Goal: Task Accomplishment & Management: Complete application form

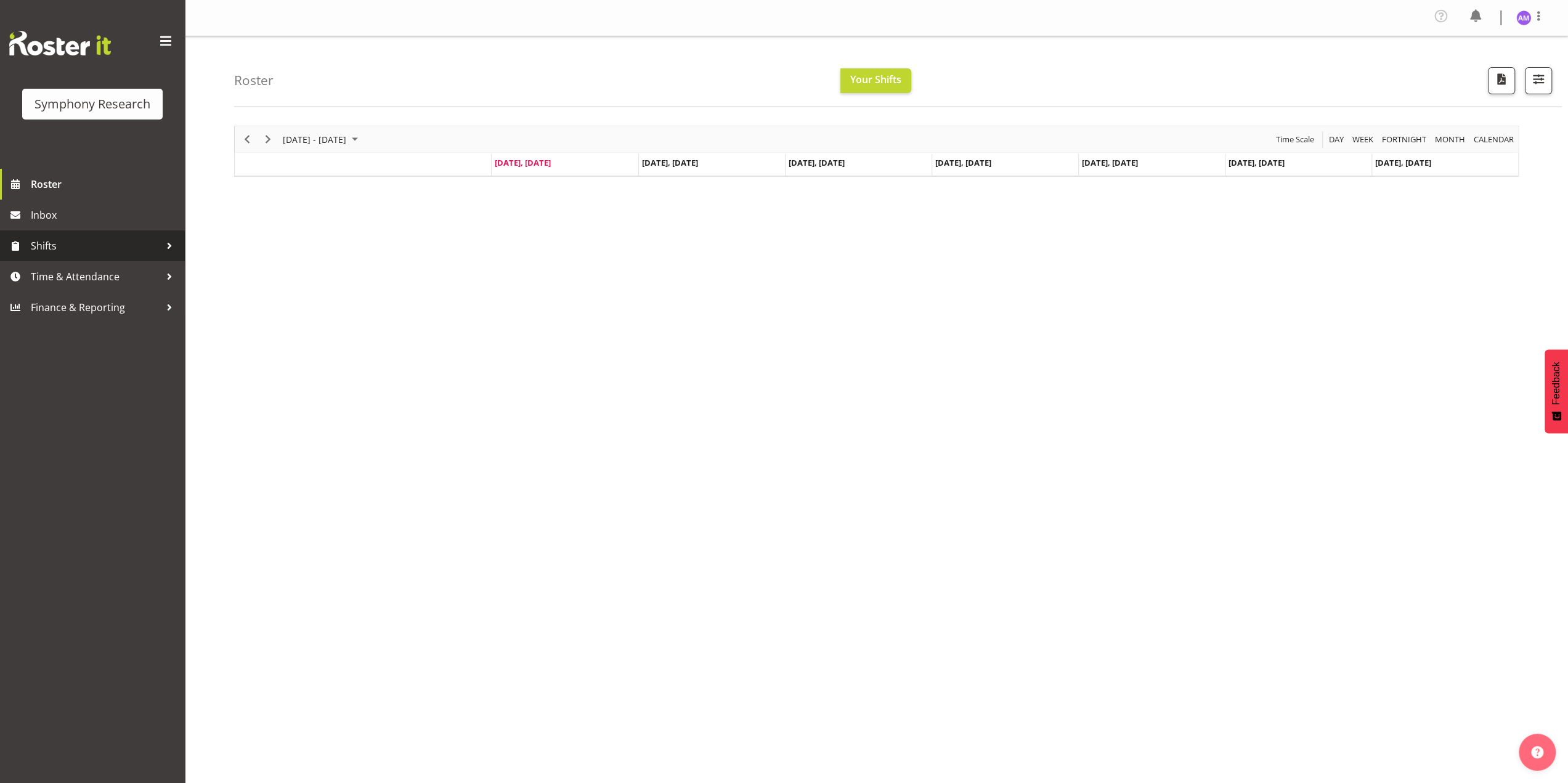
click at [89, 247] on span "Shifts" at bounding box center [95, 245] width 129 height 18
click at [94, 366] on link "Time & Attendance" at bounding box center [92, 375] width 185 height 31
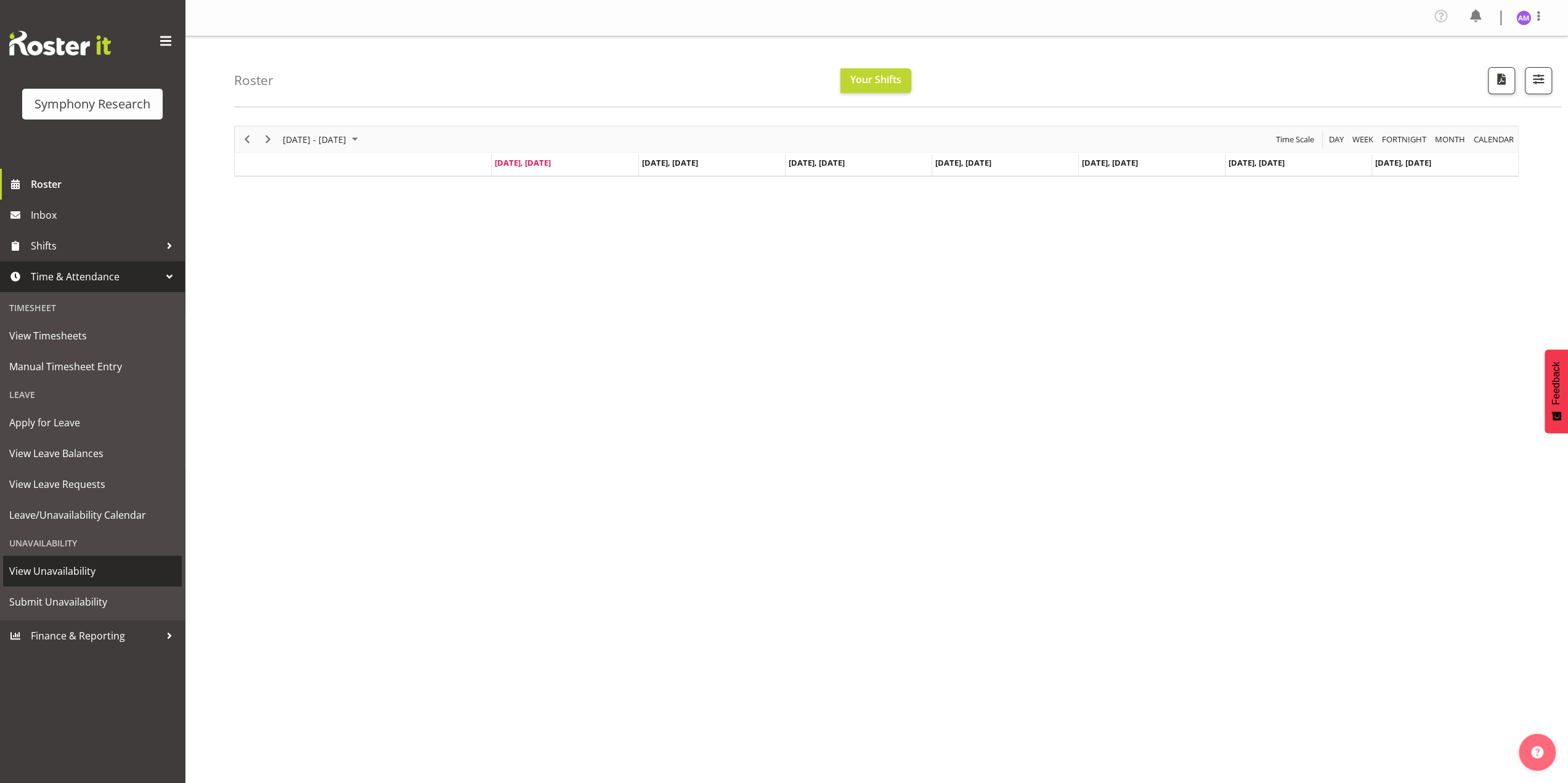
click at [79, 577] on span "View Unavailability" at bounding box center [92, 571] width 166 height 18
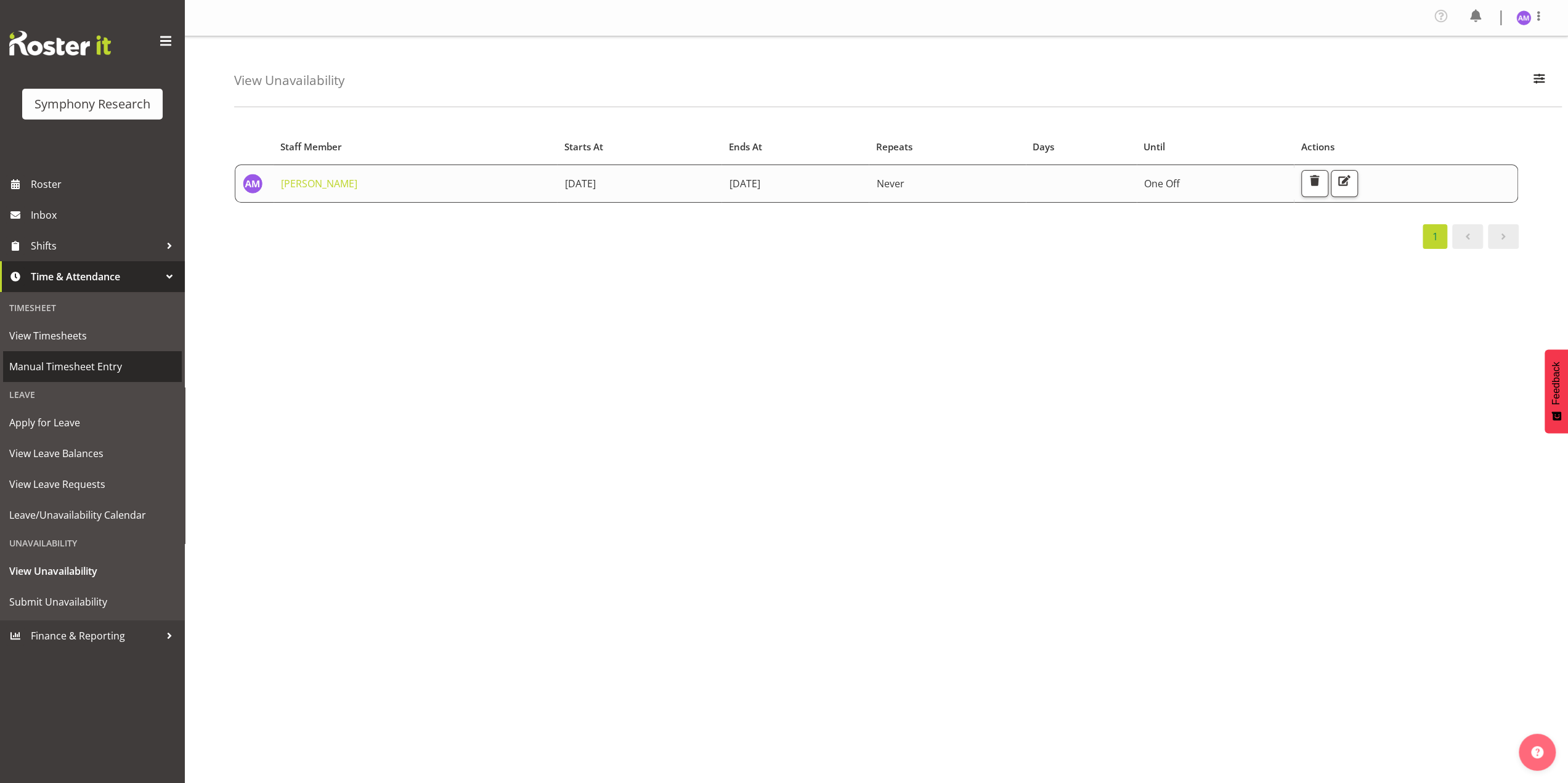
click at [121, 359] on span "Manual Timesheet Entry" at bounding box center [92, 367] width 166 height 18
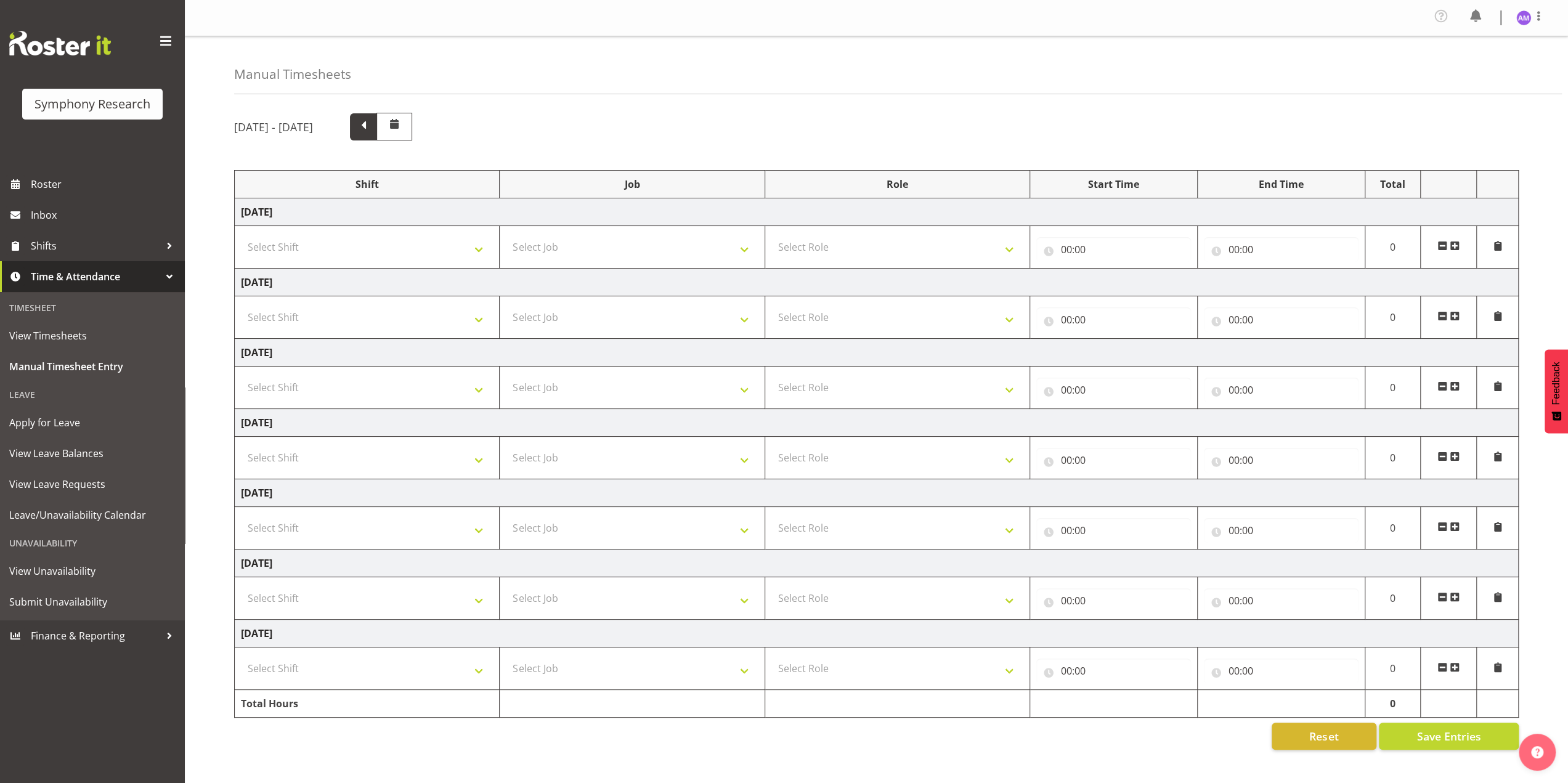
click at [377, 136] on span at bounding box center [363, 127] width 27 height 27
click at [353, 310] on select "Select Shift !!Weekend Residential (Roster IT Shift Label) *Business 9/10am ~ 4…" at bounding box center [367, 318] width 252 height 25
select select "48116"
click at [241, 305] on select "Select Shift !!Weekend Residential (Roster IT Shift Label) *Business 9/10am ~ 4…" at bounding box center [367, 318] width 252 height 25
click at [558, 327] on select "Select Job 550060 IF Admin 553492 World Poll Aus Wave 2 Main 2025 553493 World …" at bounding box center [632, 318] width 252 height 25
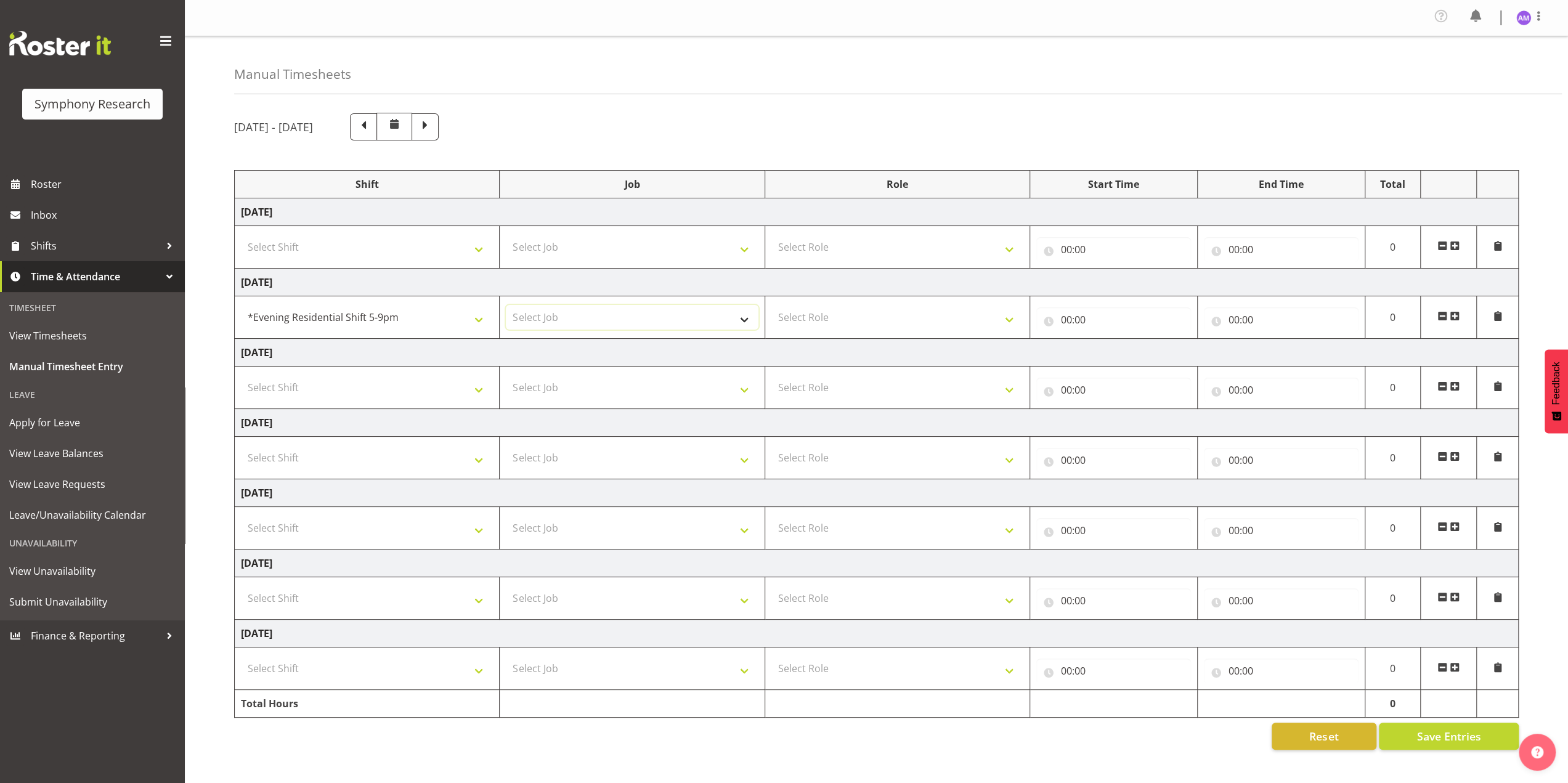
select select "10527"
click at [506, 305] on select "Select Job 550060 IF Admin 553492 World Poll Aus Wave 2 Main 2025 553493 World …" at bounding box center [632, 318] width 252 height 25
click at [865, 306] on select "Select Role Briefing Interviewing" at bounding box center [898, 318] width 252 height 25
select select "47"
click at [772, 305] on select "Select Role Briefing Interviewing" at bounding box center [898, 318] width 252 height 25
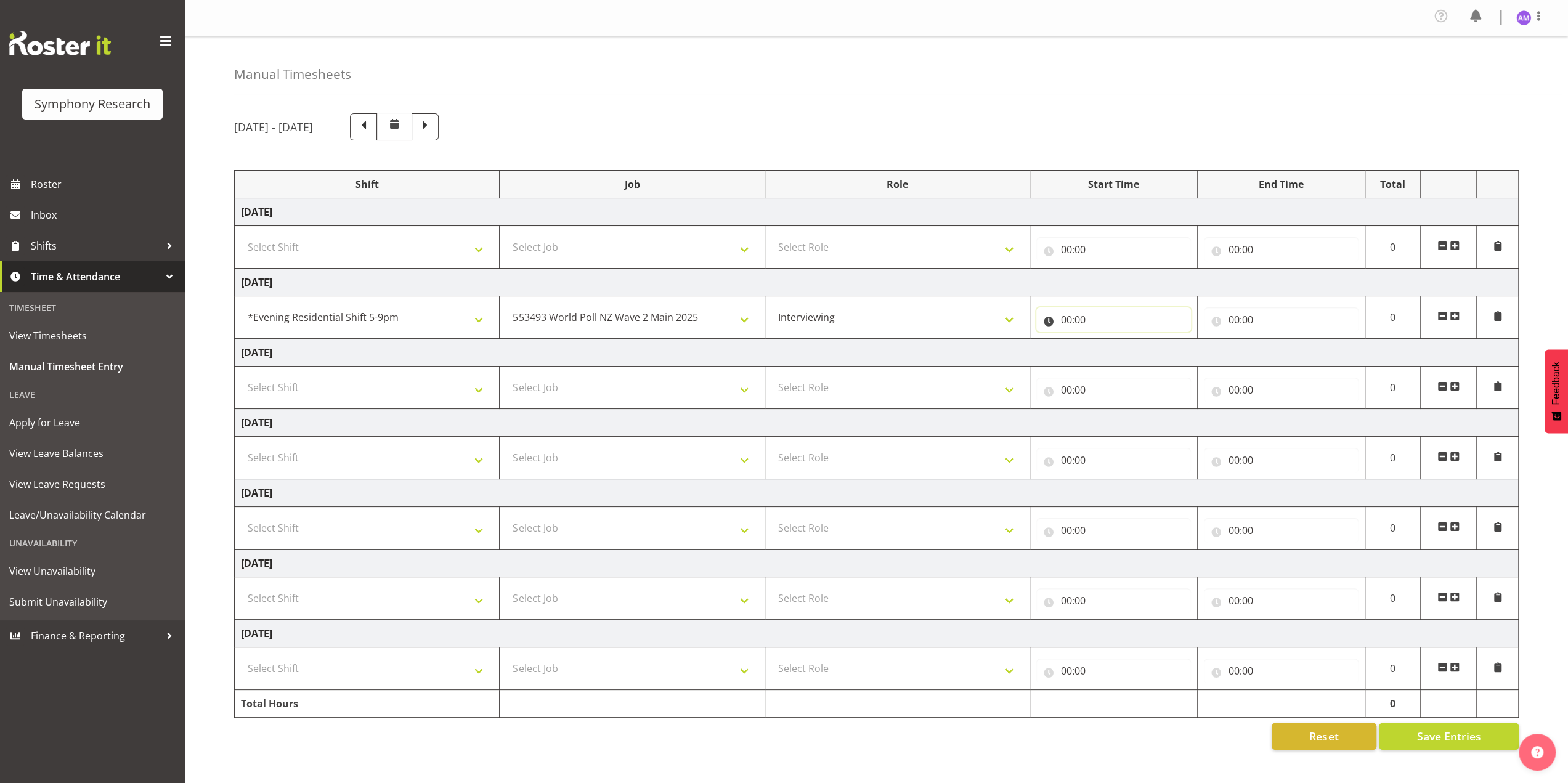
click at [1088, 318] on input "00:00" at bounding box center [1114, 320] width 154 height 25
click at [1120, 348] on select "00 01 02 03 04 05 06 07 08 09 10 11 12 13 14 15 16 17 18 19 20 21 22 23" at bounding box center [1120, 351] width 28 height 25
click at [1124, 342] on select "00 01 02 03 04 05 06 07 08 09 10 11 12 13 14 15 16 17 18 19 20 21 22 23" at bounding box center [1120, 351] width 28 height 25
select select "17"
click at [1107, 339] on select "00 01 02 03 04 05 06 07 08 09 10 11 12 13 14 15 16 17 18 19 20 21 22 23" at bounding box center [1120, 351] width 28 height 25
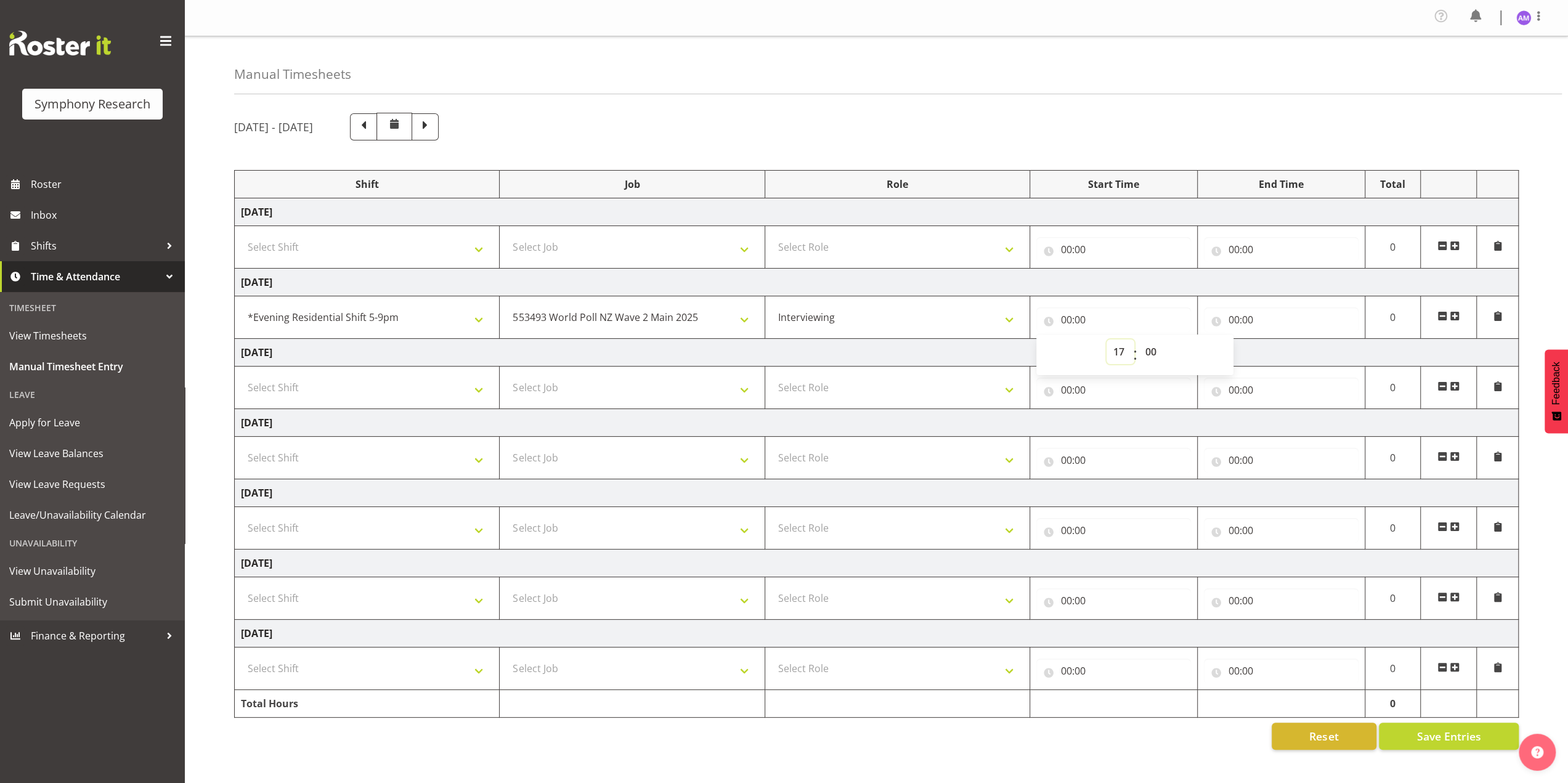
type input "17:00"
click at [1236, 322] on input "00:00" at bounding box center [1281, 320] width 154 height 25
click at [1284, 353] on select "00 01 02 03 04 05 06 07 08 09 10 11 12 13 14 15 16 17 18 19 20 21 22 23" at bounding box center [1288, 351] width 28 height 25
select select "21"
click at [1274, 339] on select "00 01 02 03 04 05 06 07 08 09 10 11 12 13 14 15 16 17 18 19 20 21 22 23" at bounding box center [1288, 351] width 28 height 25
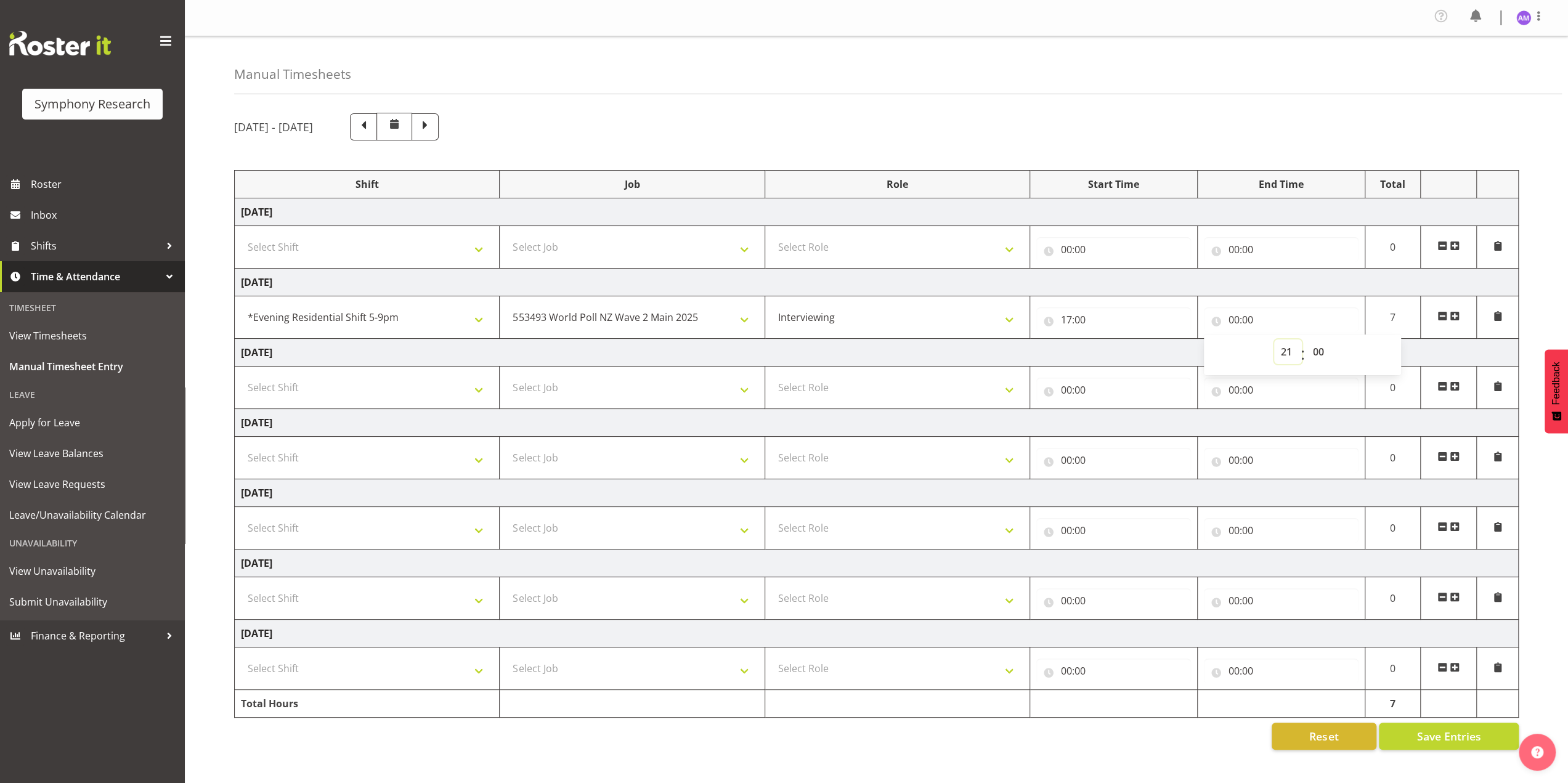
type input "21:00"
click at [310, 392] on select "Select Shift !!Weekend Residential (Roster IT Shift Label) *Business 9/10am ~ 4…" at bounding box center [367, 387] width 252 height 25
select select "48116"
click at [241, 375] on select "Select Shift !!Weekend Residential (Roster IT Shift Label) *Business 9/10am ~ 4…" at bounding box center [367, 387] width 252 height 25
click at [626, 384] on select "Select Job 550060 IF Admin 553492 World Poll Aus Wave 2 Main 2025 553493 World …" at bounding box center [632, 387] width 252 height 25
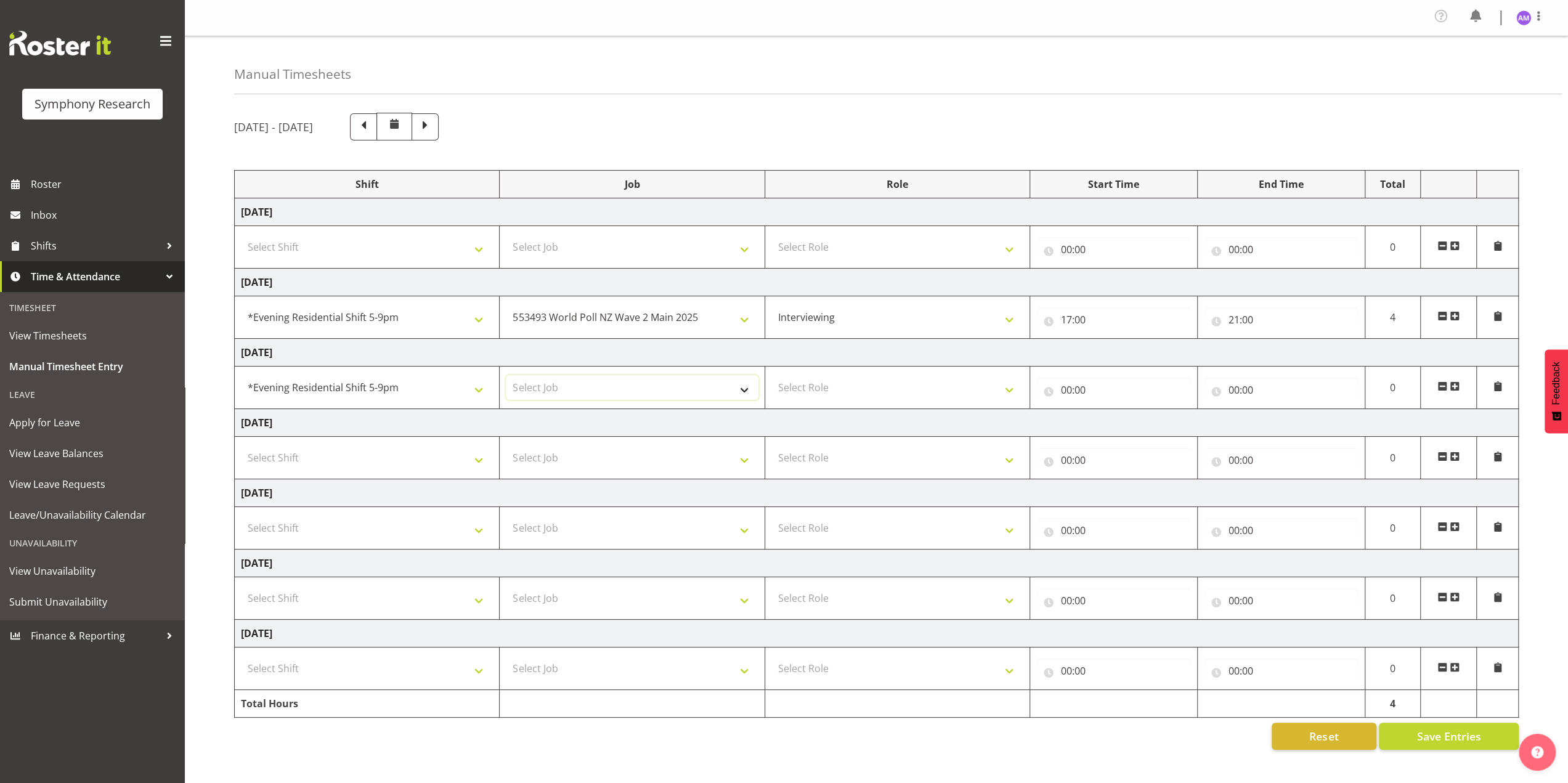
select select "10527"
click at [506, 375] on select "Select Job 550060 IF Admin 553492 World Poll Aus Wave 2 Main 2025 553493 World …" at bounding box center [632, 387] width 252 height 25
click at [902, 383] on select "Select Role Briefing Interviewing" at bounding box center [898, 387] width 252 height 25
select select "47"
click at [772, 375] on select "Select Role Briefing Interviewing" at bounding box center [898, 387] width 252 height 25
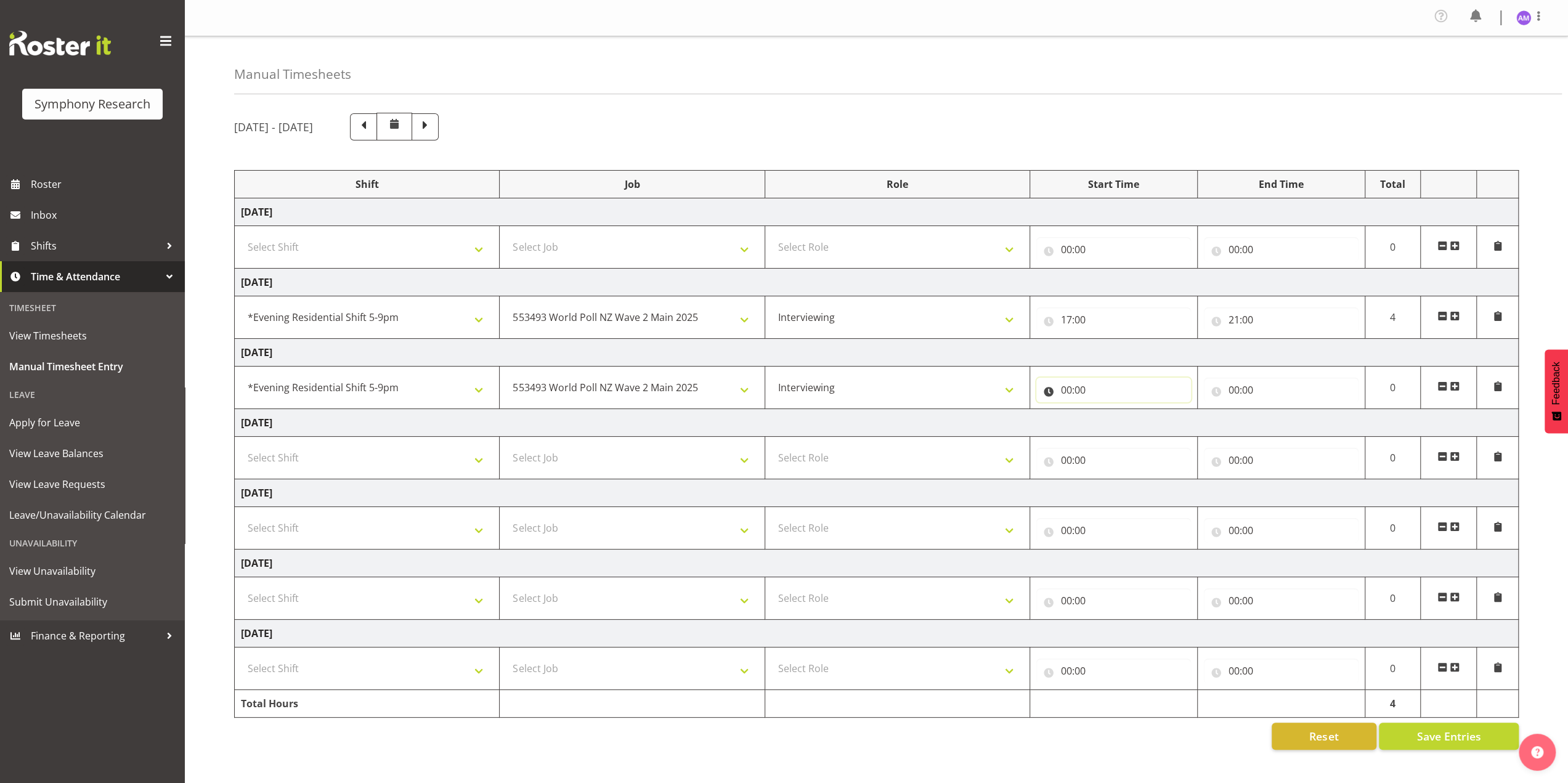
click at [1094, 387] on input "00:00" at bounding box center [1114, 390] width 154 height 25
click at [1118, 423] on select "00 01 02 03 04 05 06 07 08 09 10 11 12 13 14 15 16 17 18 19 20 21 22 23" at bounding box center [1120, 422] width 28 height 25
select select "17"
click at [1107, 410] on select "00 01 02 03 04 05 06 07 08 09 10 11 12 13 14 15 16 17 18 19 20 21 22 23" at bounding box center [1120, 422] width 28 height 25
type input "17:00"
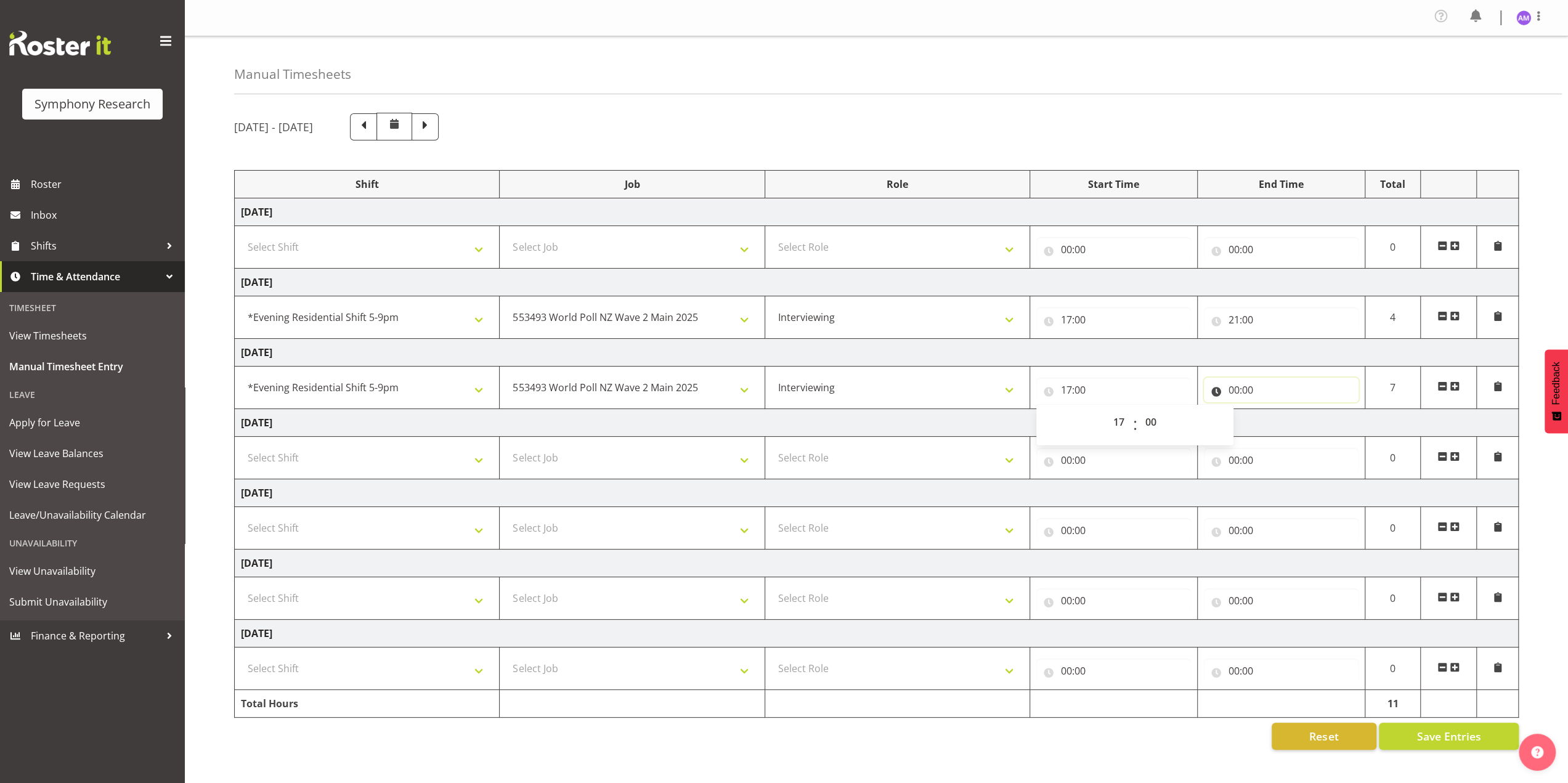
click at [1237, 383] on input "00:00" at bounding box center [1281, 390] width 154 height 25
click at [1285, 420] on select "00 01 02 03 04 05 06 07 08 09 10 11 12 13 14 15 16 17 18 19 20 21 22 23" at bounding box center [1288, 422] width 28 height 25
select select "21"
click at [1274, 410] on select "00 01 02 03 04 05 06 07 08 09 10 11 12 13 14 15 16 17 18 19 20 21 22 23" at bounding box center [1288, 422] width 28 height 25
type input "21:00"
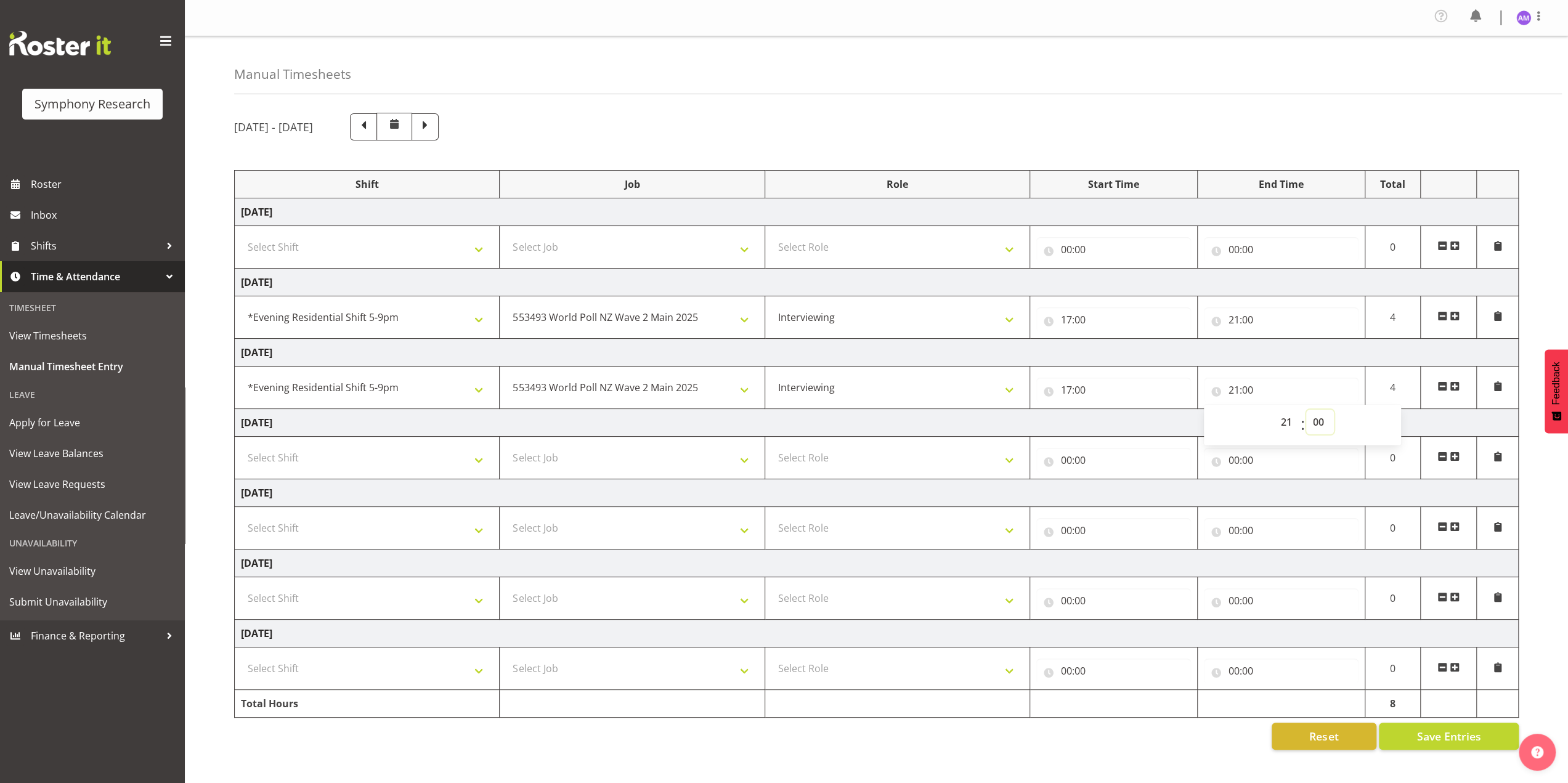
click at [1312, 417] on select "00 01 02 03 04 05 06 07 08 09 10 11 12 13 14 15 16 17 18 19 20 21 22 23 24 25 2…" at bounding box center [1320, 422] width 28 height 25
select select "17"
click at [1306, 410] on select "00 01 02 03 04 05 06 07 08 09 10 11 12 13 14 15 16 17 18 19 20 21 22 23 24 25 2…" at bounding box center [1320, 422] width 28 height 25
type input "21:17"
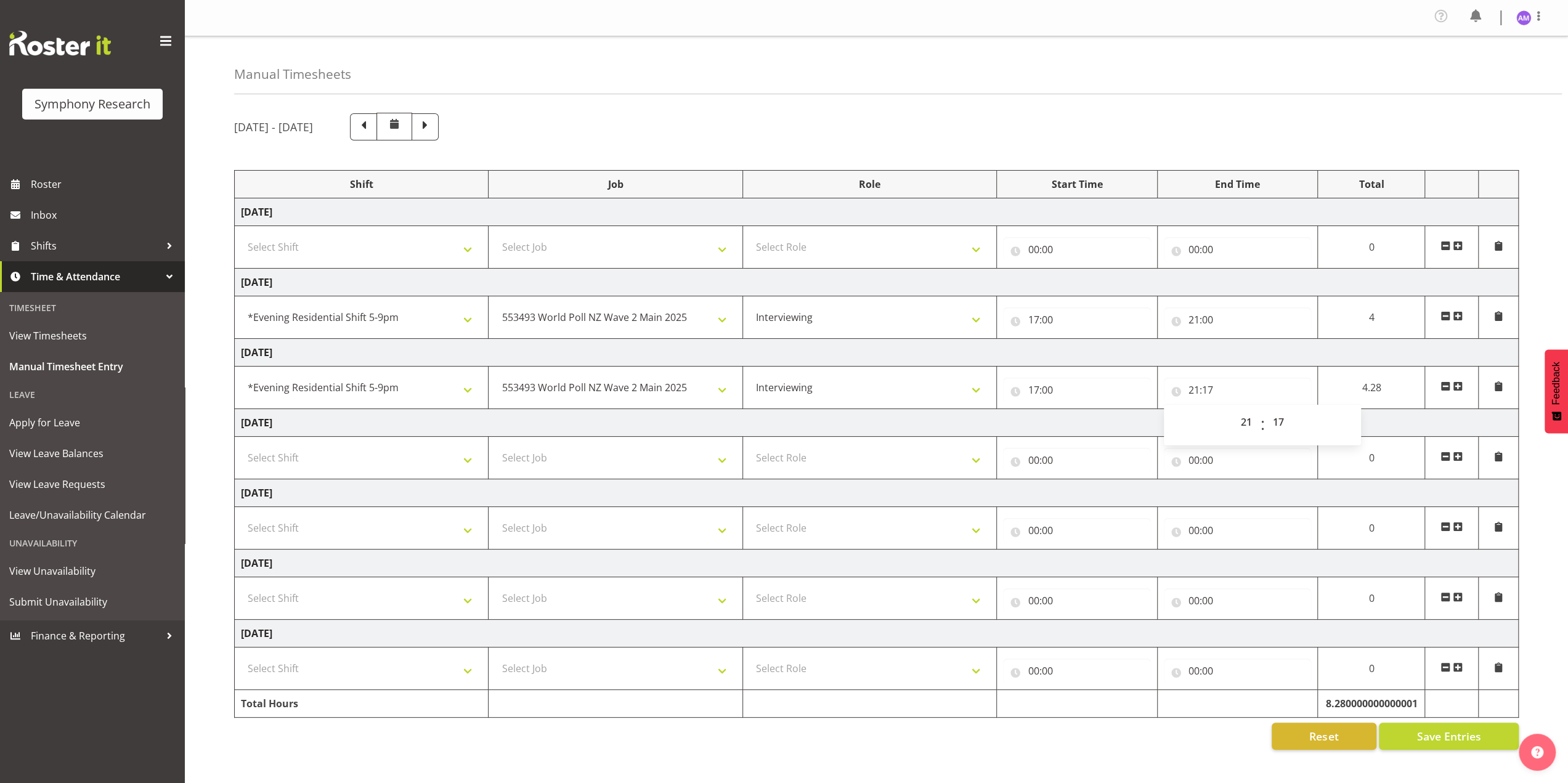
click at [479, 409] on td "Thursday 4th September 2025" at bounding box center [877, 423] width 1284 height 28
click at [1487, 737] on button "Save Entries" at bounding box center [1449, 736] width 140 height 27
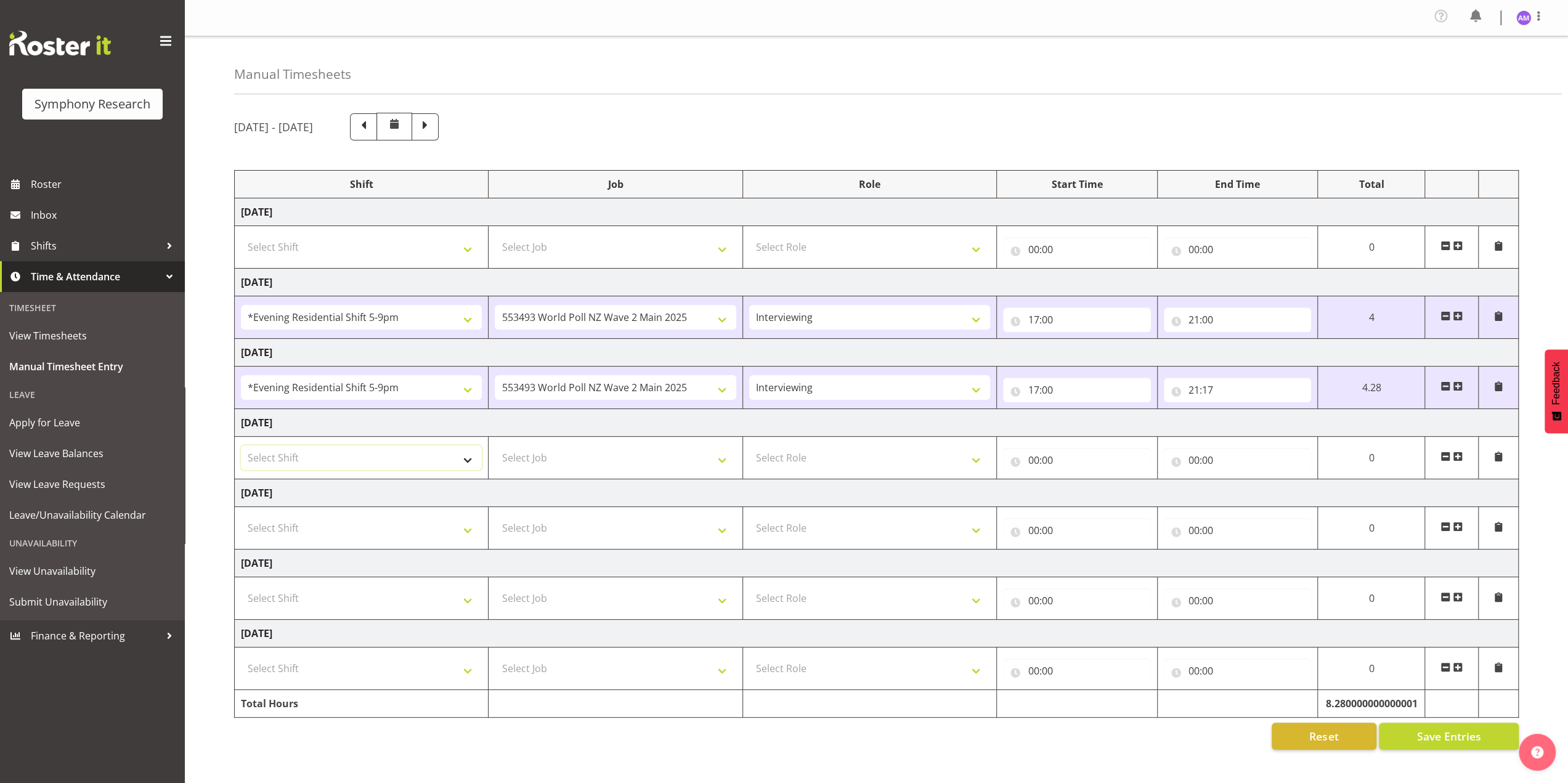
click at [295, 447] on select "Select Shift !!Weekend Residential (Roster IT Shift Label) *Business 9/10am ~ 4…" at bounding box center [362, 457] width 241 height 25
select select "48116"
click at [241, 445] on select "Select Shift !!Weekend Residential (Roster IT Shift Label) *Business 9/10am ~ 4…" at bounding box center [362, 457] width 241 height 25
click at [540, 449] on select "Select Job 550060 IF Admin 553492 World Poll Aus Wave 2 Main 2025 553493 World …" at bounding box center [616, 457] width 241 height 25
select select "10527"
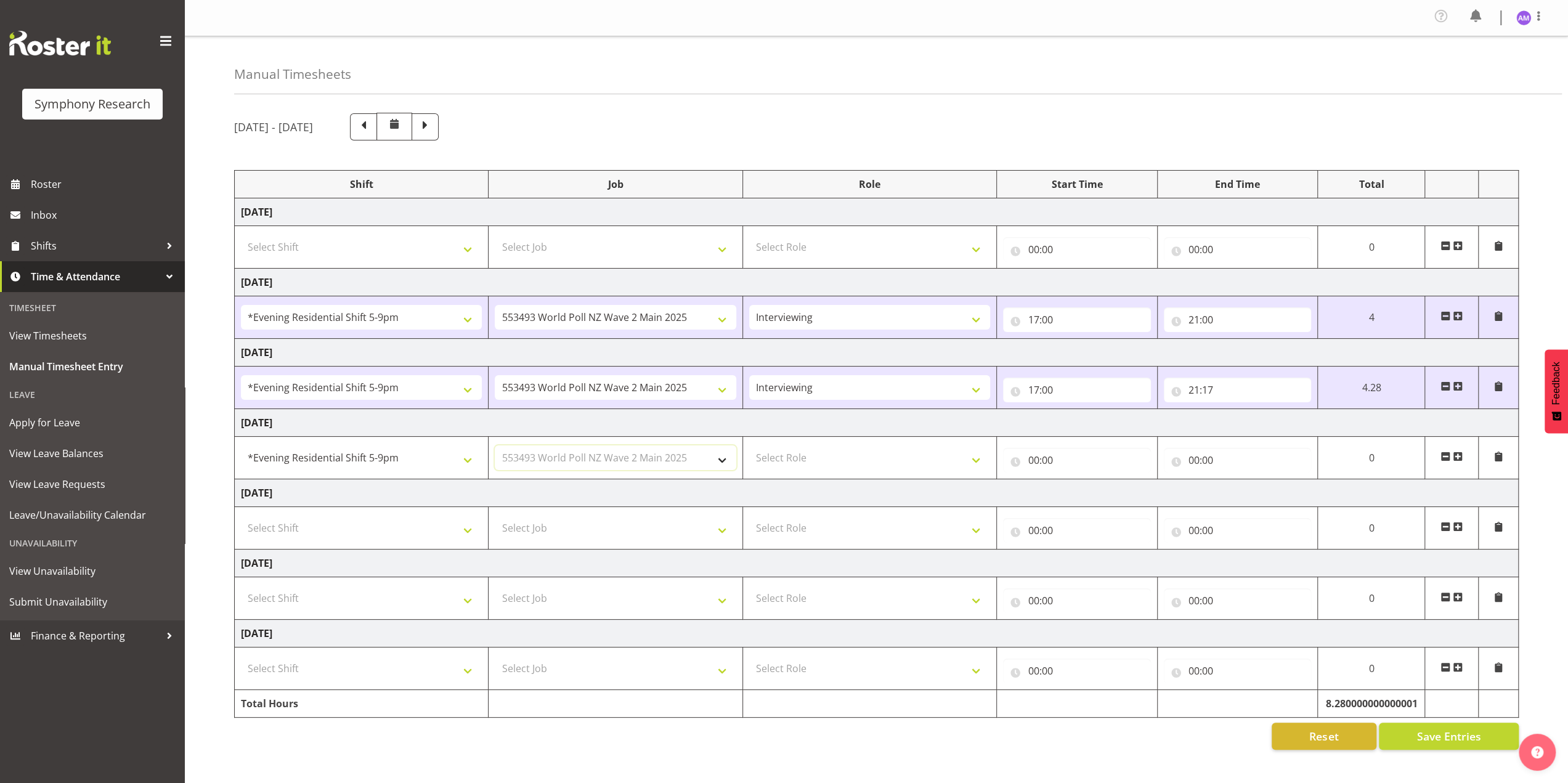
click at [495, 445] on select "Select Job 550060 IF Admin 553492 World Poll Aus Wave 2 Main 2025 553493 World …" at bounding box center [616, 457] width 241 height 25
click at [848, 450] on select "Select Role Briefing Interviewing" at bounding box center [870, 457] width 241 height 25
select select "47"
click at [749, 445] on select "Select Role Briefing Interviewing" at bounding box center [870, 457] width 241 height 25
click at [1038, 470] on td "00:00 00 01 02 03 04 05 06 07 08 09 10 11 12 13 14 15 16 17 18 19 20 21 22 23 :…" at bounding box center [1077, 458] width 161 height 43
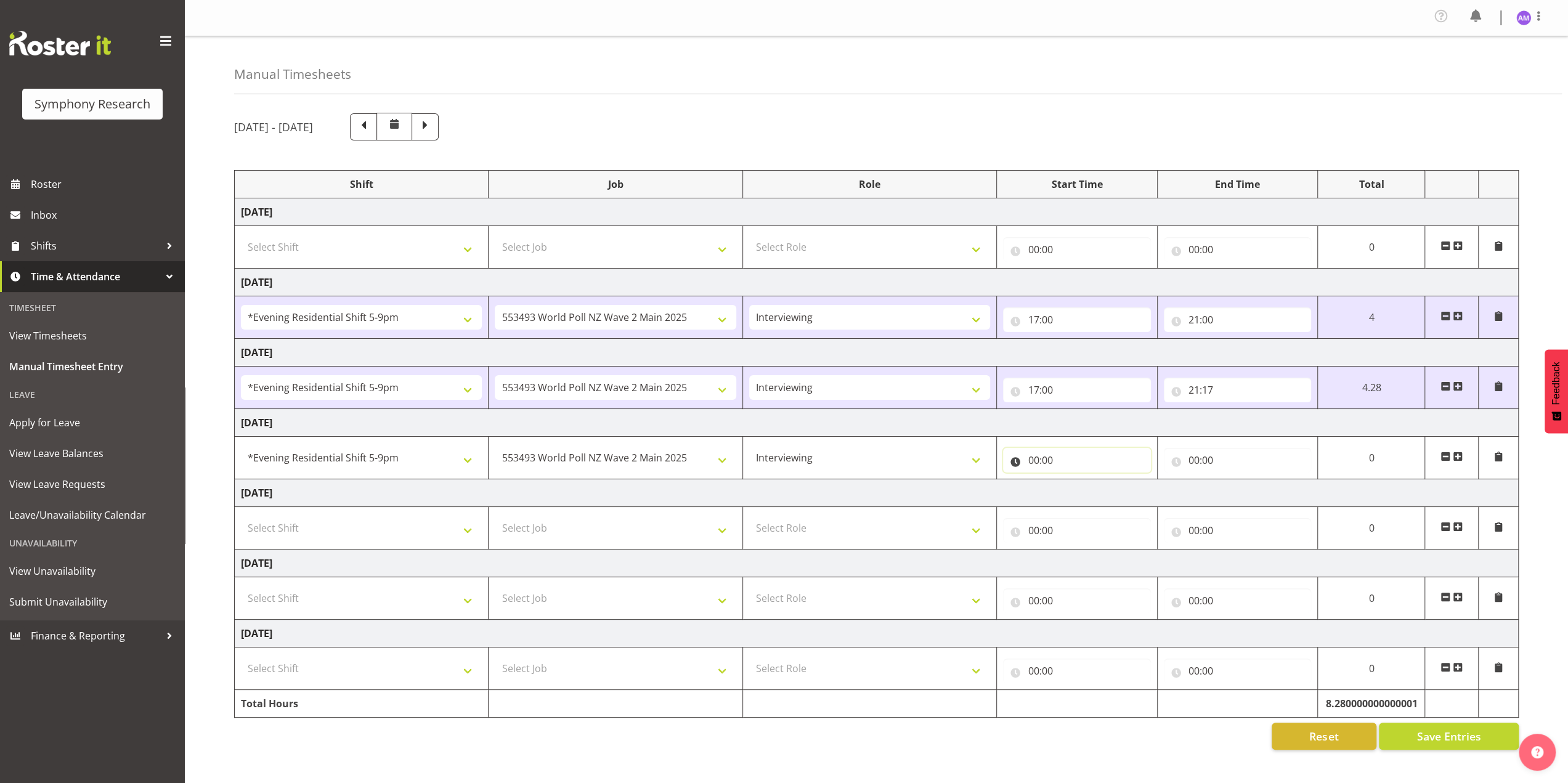
click at [1029, 461] on input "00:00" at bounding box center [1077, 460] width 148 height 25
click at [1079, 486] on select "00 01 02 03 04 05 06 07 08 09 10 11 12 13 14 15 16 17 18 19 20 21 22 23" at bounding box center [1087, 492] width 28 height 25
select select "17"
click at [1074, 480] on select "00 01 02 03 04 05 06 07 08 09 10 11 12 13 14 15 16 17 18 19 20 21 22 23" at bounding box center [1087, 492] width 28 height 25
type input "17:00"
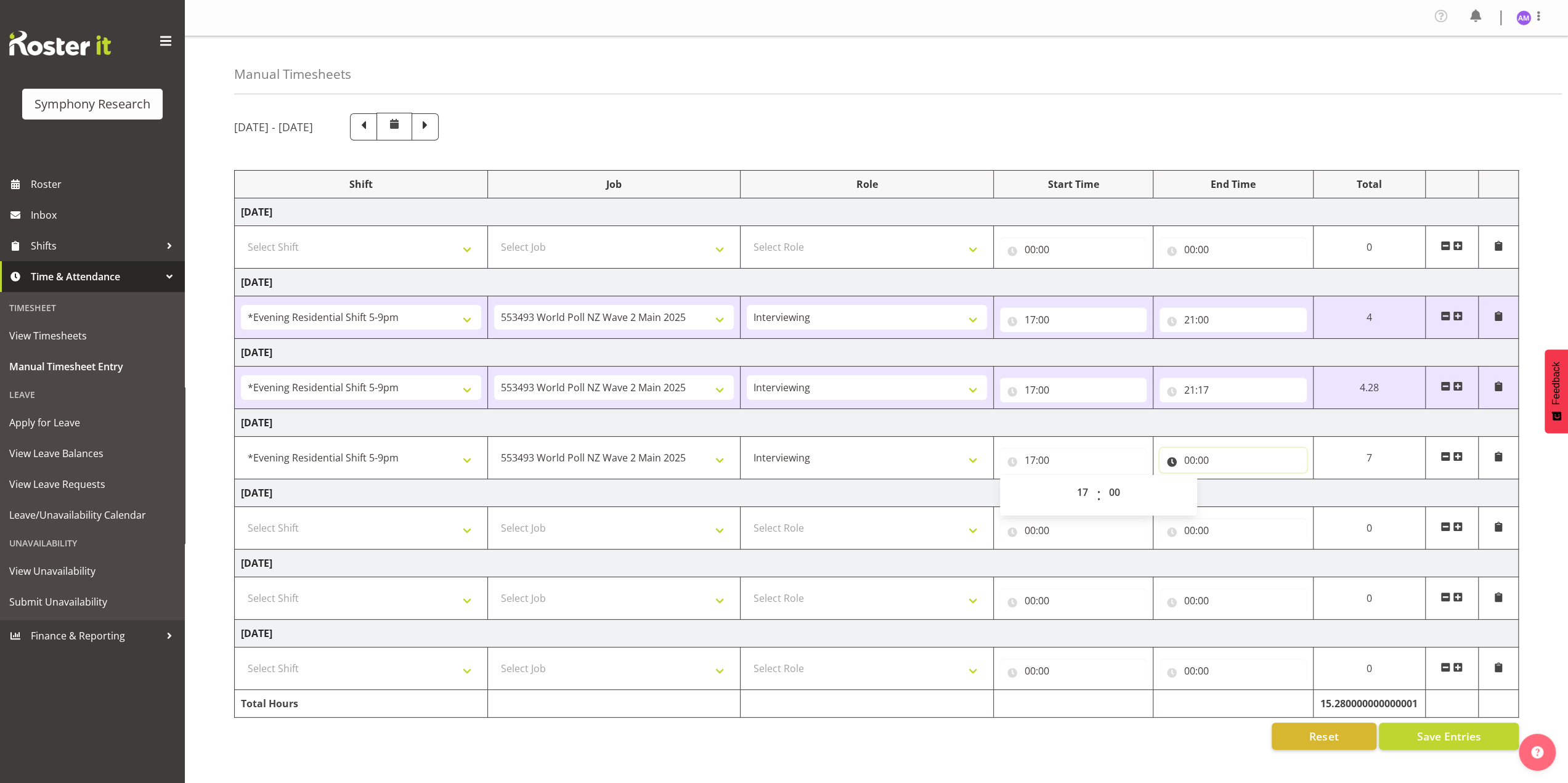
click at [1179, 461] on input "00:00" at bounding box center [1233, 460] width 146 height 25
click at [1187, 461] on input "00:00" at bounding box center [1233, 460] width 146 height 25
click at [1189, 461] on input "00:00" at bounding box center [1233, 460] width 146 height 25
click at [1237, 490] on select "00 01 02 03 04 05 06 07 08 09 10 11 12 13 14 15 16 17 18 19 20 21 22 23" at bounding box center [1243, 492] width 28 height 25
select select "21"
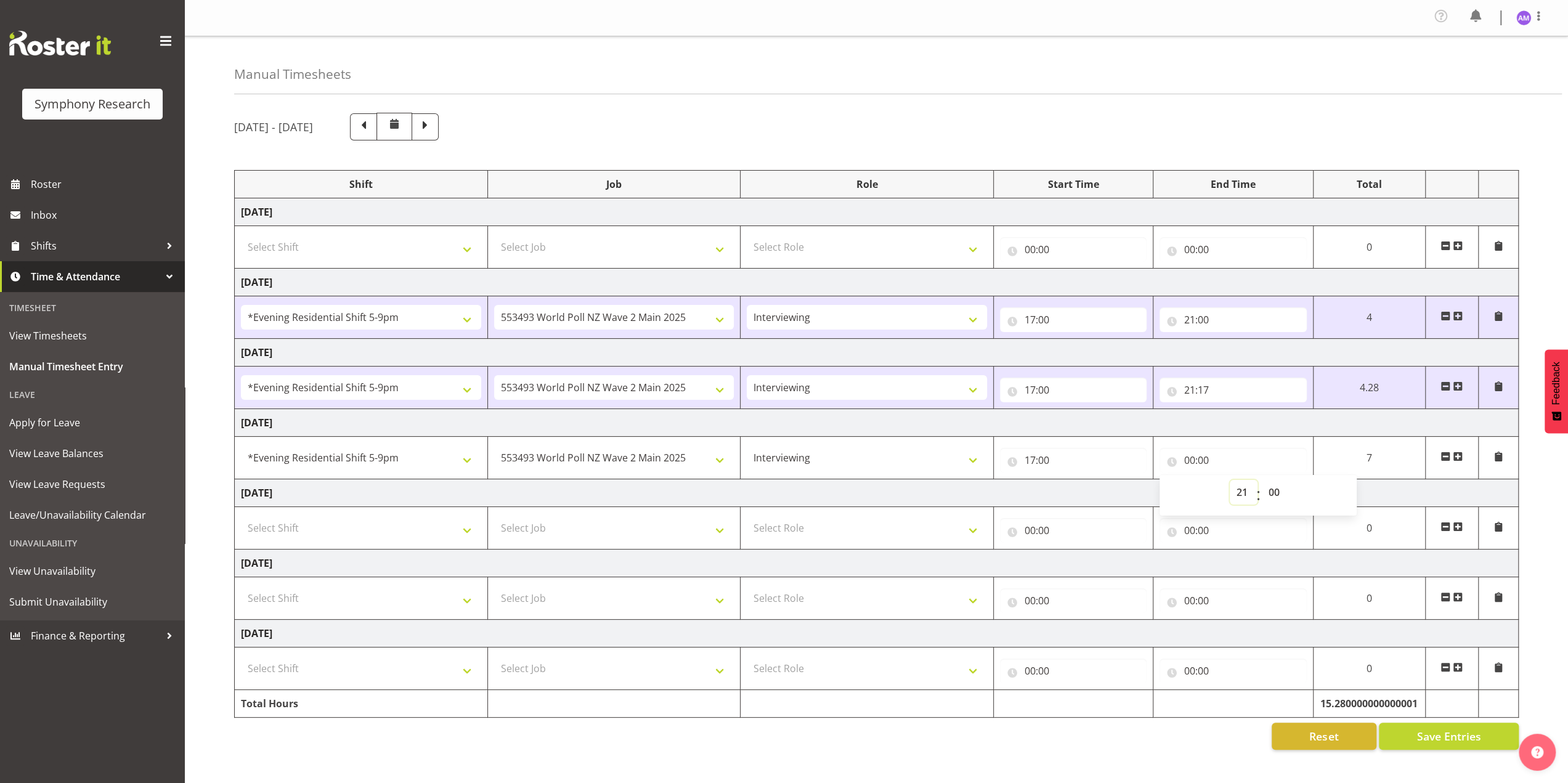
click at [1230, 480] on select "00 01 02 03 04 05 06 07 08 09 10 11 12 13 14 15 16 17 18 19 20 21 22 23" at bounding box center [1243, 492] width 28 height 25
type input "21:00"
click at [1273, 493] on select "00 01 02 03 04 05 06 07 08 09 10 11 12 13 14 15 16 17 18 19 20 21 22 23 24 25 2…" at bounding box center [1275, 492] width 28 height 25
select select "13"
click at [1290, 480] on select "00 01 02 03 04 05 06 07 08 09 10 11 12 13 14 15 16 17 18 19 20 21 22 23 24 25 2…" at bounding box center [1275, 492] width 28 height 25
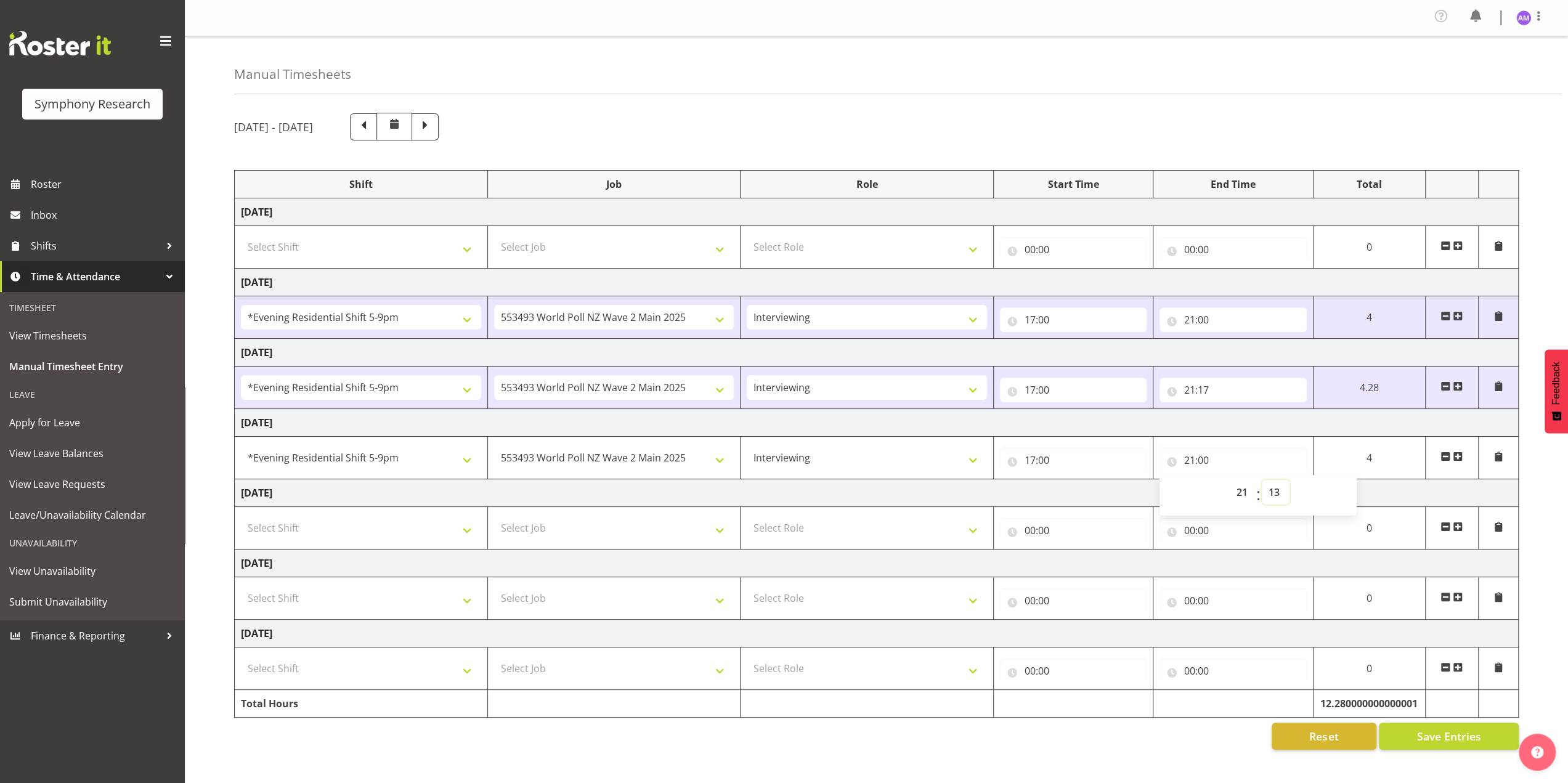
type input "21:13"
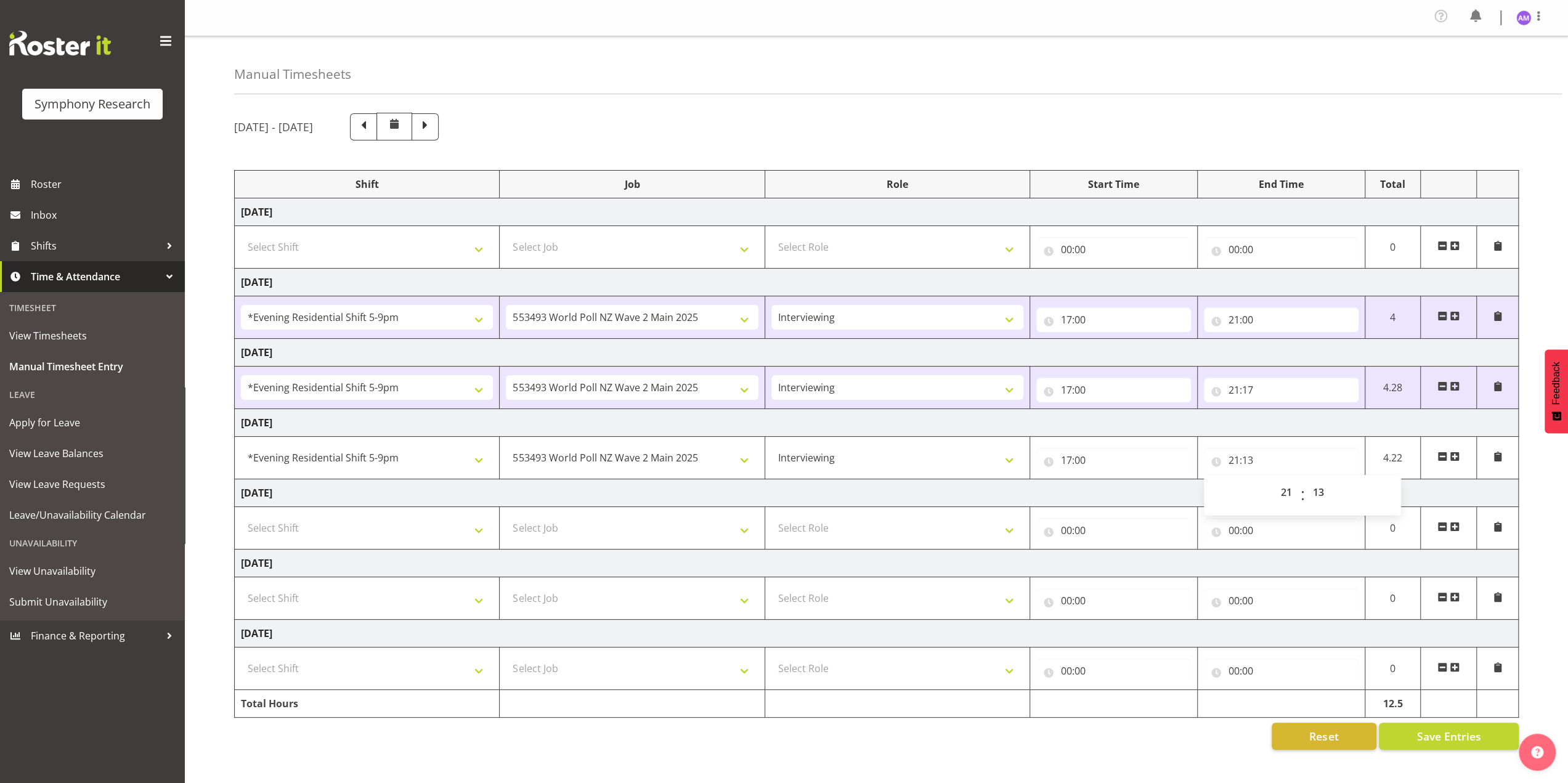
click at [1289, 428] on td "Thursday 4th September 2025" at bounding box center [877, 423] width 1284 height 28
click at [1441, 739] on span "Save Entries" at bounding box center [1449, 736] width 64 height 16
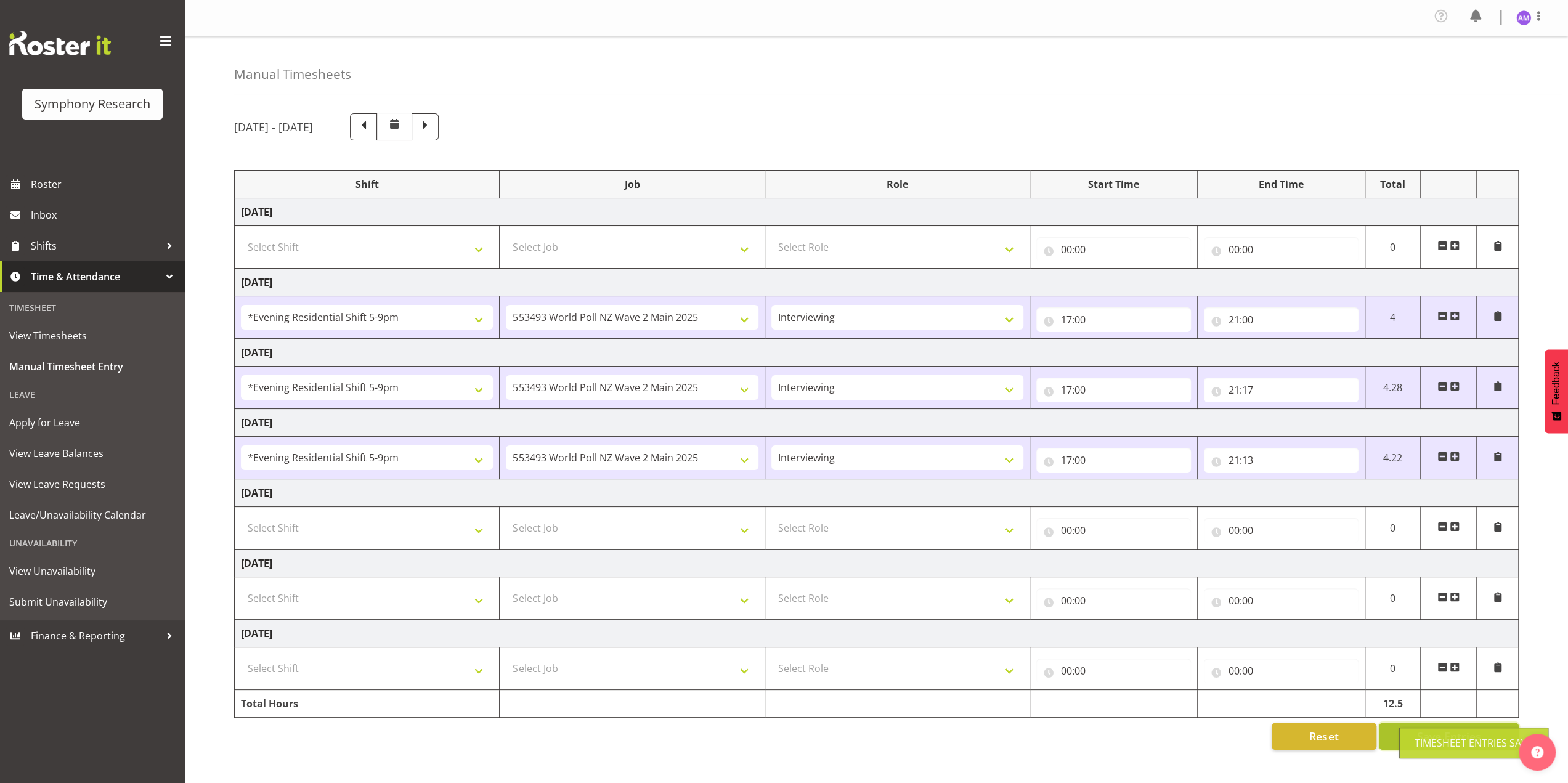
click at [1420, 723] on button "Save Entries" at bounding box center [1449, 736] width 140 height 27
click at [76, 175] on span "Roster" at bounding box center [104, 184] width 148 height 18
